Goal: Browse casually

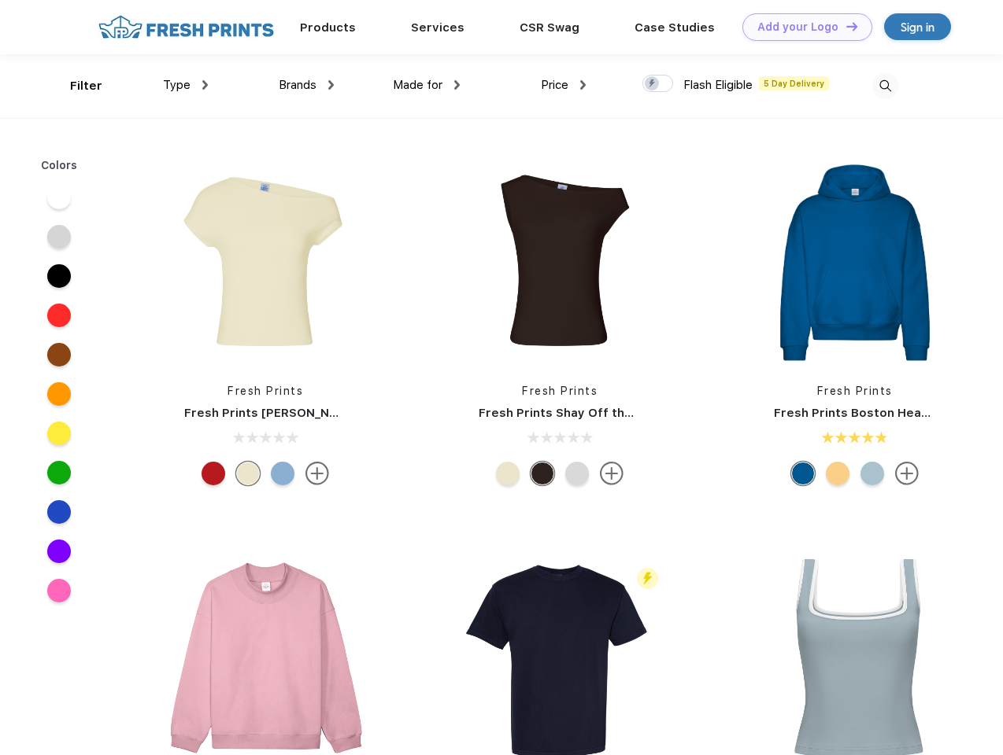
scroll to position [1, 0]
click at [801, 27] on link "Add your Logo Design Tool" at bounding box center [807, 27] width 130 height 28
click at [0, 0] on div "Design Tool" at bounding box center [0, 0] width 0 height 0
click at [844, 26] on link "Add your Logo Design Tool" at bounding box center [807, 27] width 130 height 28
click at [76, 86] on div "Filter" at bounding box center [86, 86] width 32 height 18
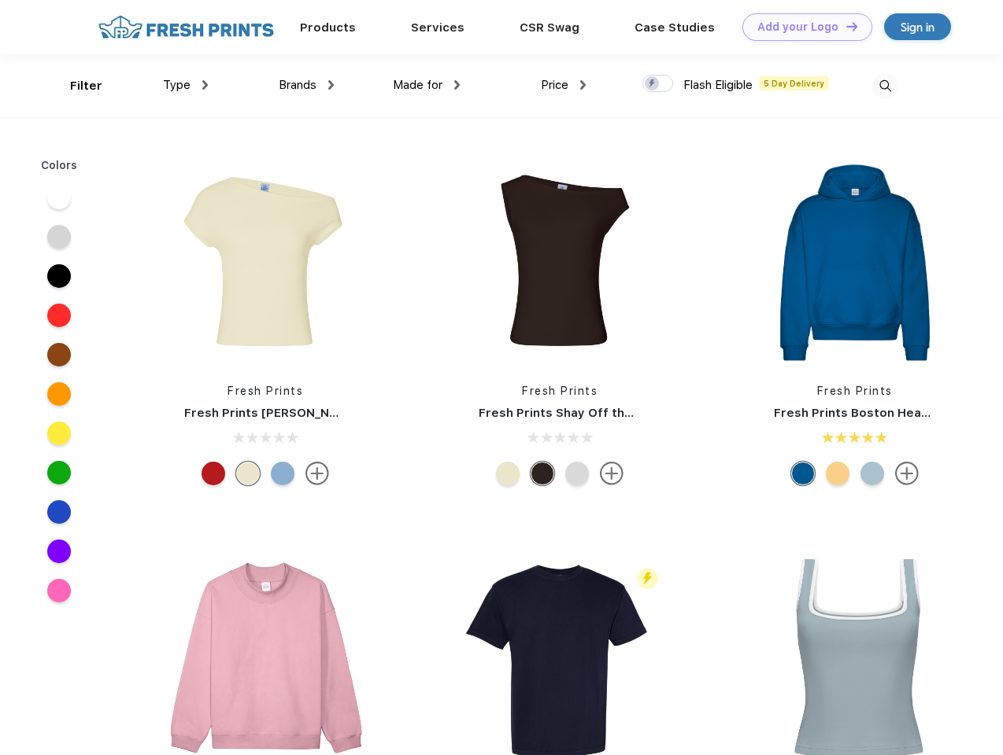
click at [186, 85] on span "Type" at bounding box center [177, 85] width 28 height 14
click at [306, 85] on span "Brands" at bounding box center [298, 85] width 38 height 14
click at [427, 85] on span "Made for" at bounding box center [418, 85] width 50 height 14
click at [563, 85] on span "Price" at bounding box center [555, 85] width 28 height 14
click at [658, 84] on div at bounding box center [657, 83] width 31 height 17
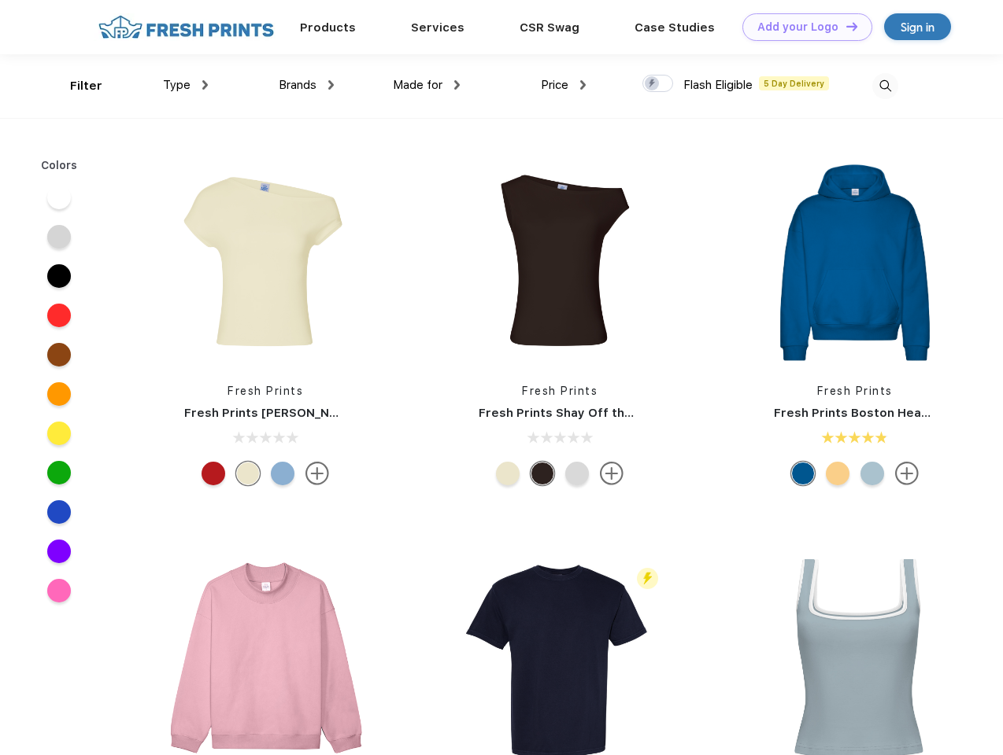
click at [652, 84] on input "checkbox" at bounding box center [647, 79] width 10 height 10
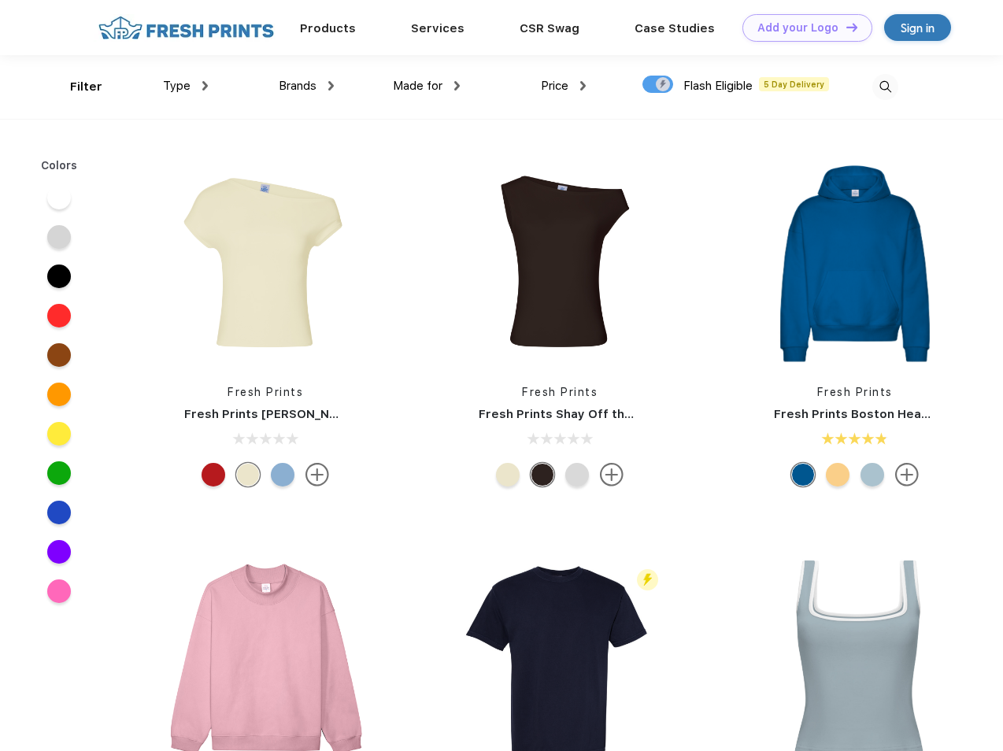
click at [885, 86] on img at bounding box center [885, 87] width 26 height 26
